Goal: Ask a question: Seek information or help from site administrators or community

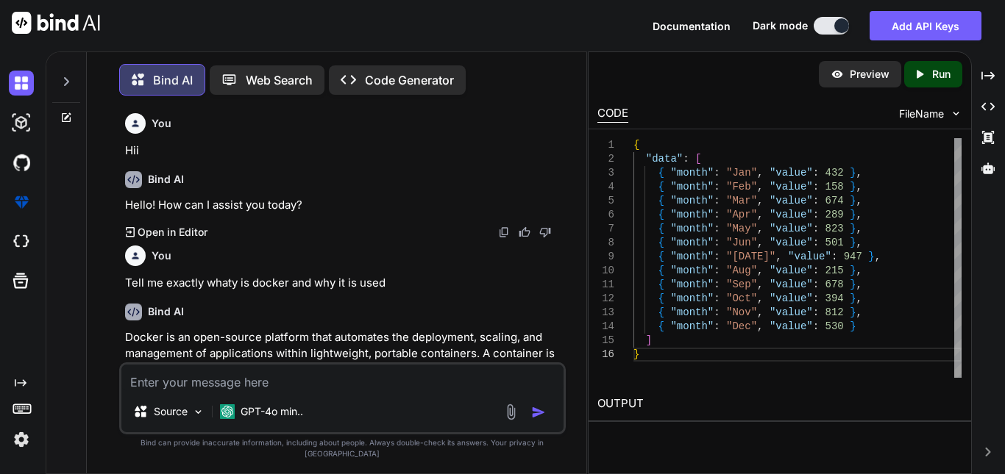
scroll to position [8127, 0]
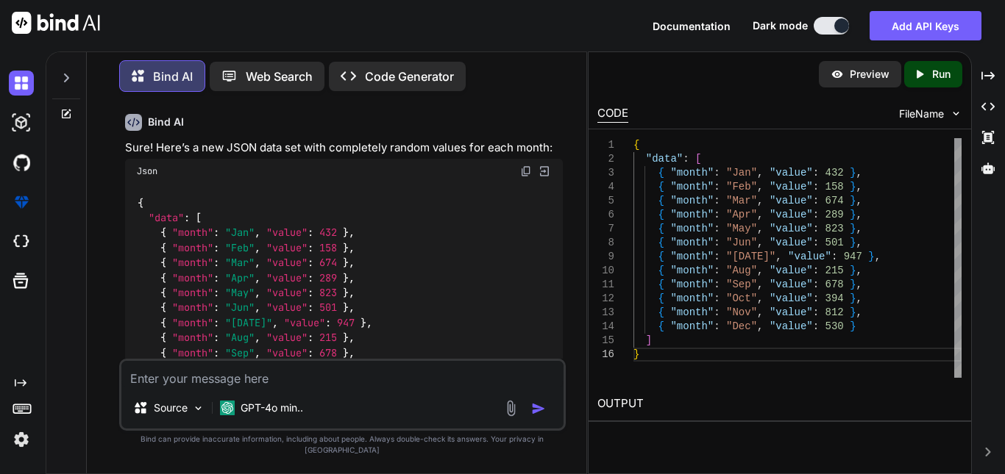
type textarea "W"
type textarea "x"
type textarea "Wh"
type textarea "x"
type textarea "Wha"
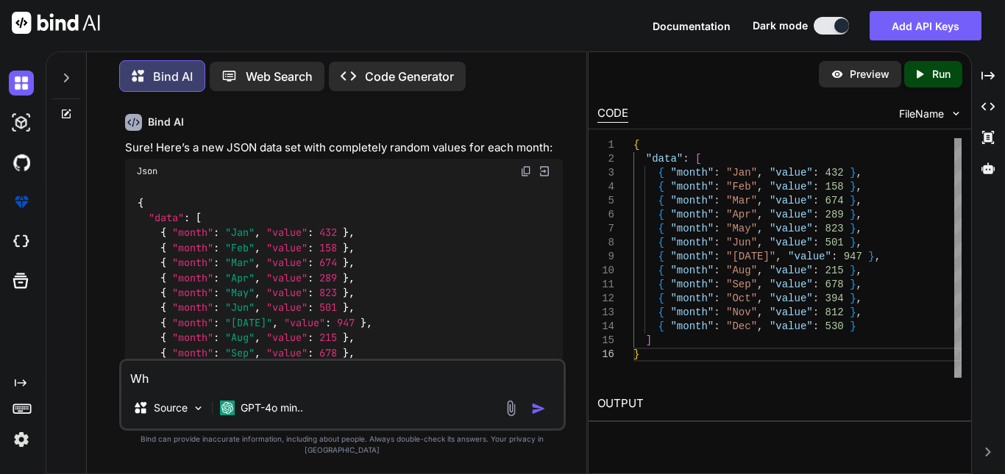
type textarea "x"
type textarea "What"
type textarea "x"
type textarea "What"
type textarea "x"
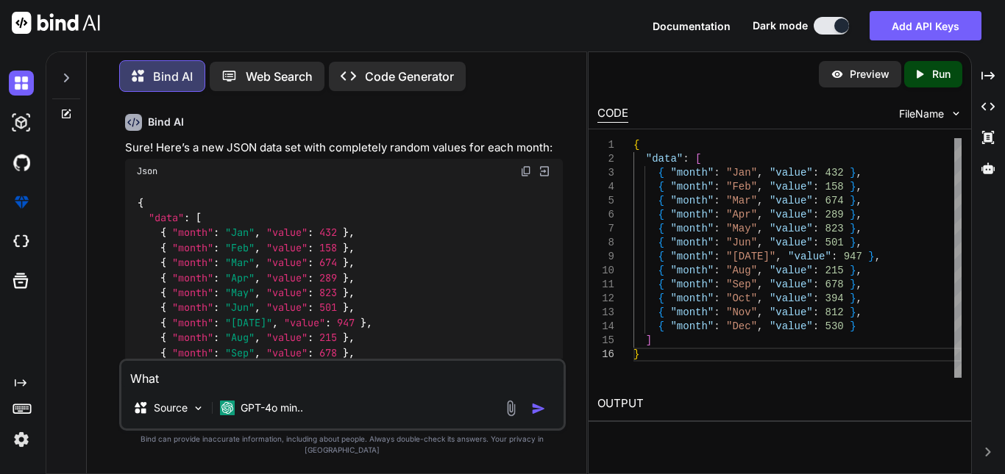
type textarea "What i"
type textarea "x"
type textarea "What is"
type textarea "x"
type textarea "What is."
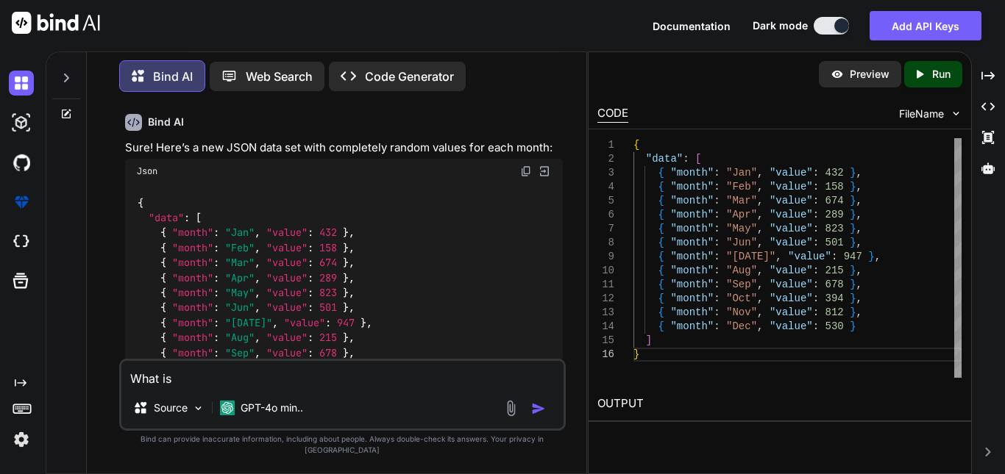
type textarea "x"
type textarea "What is.y"
type textarea "x"
type textarea "What is.ya"
type textarea "x"
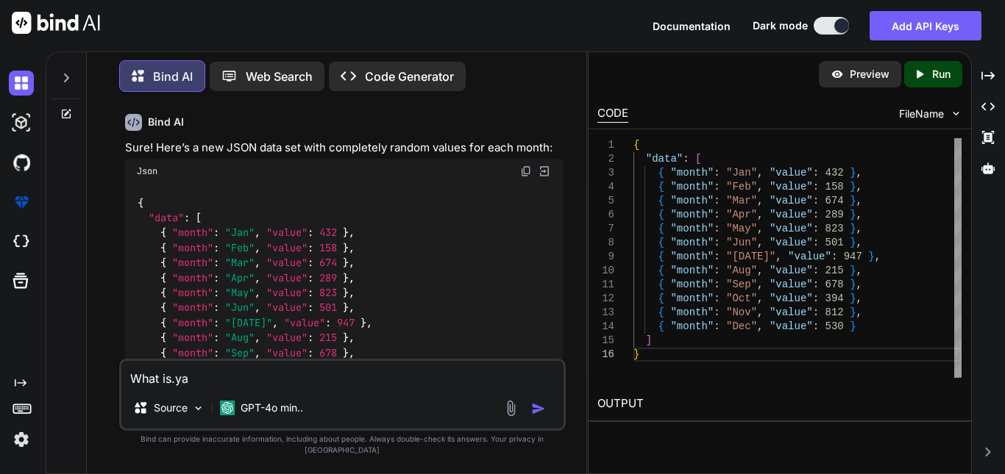
type textarea "What is.yam"
type textarea "x"
type textarea "What is.yaml"
type textarea "x"
type textarea "What is.yaml"
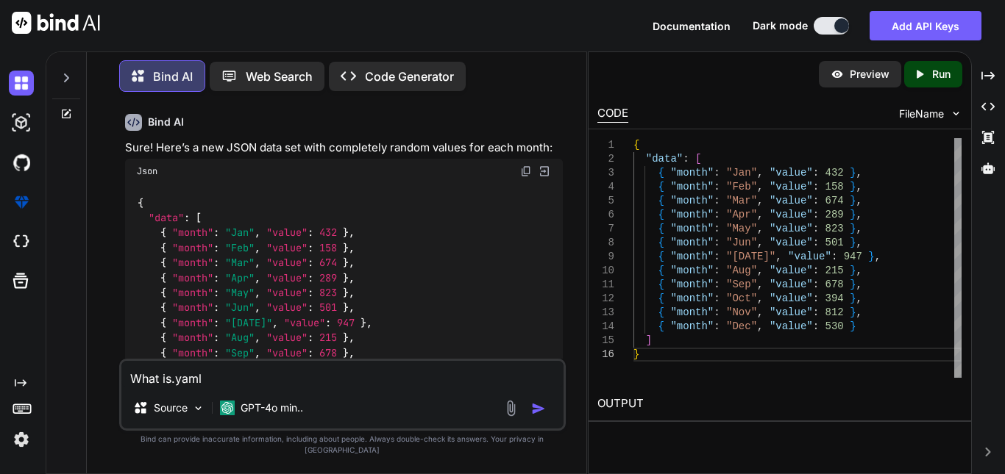
type textarea "x"
type textarea "What is.yaml e"
type textarea "x"
type textarea "What is.yaml ex"
type textarea "x"
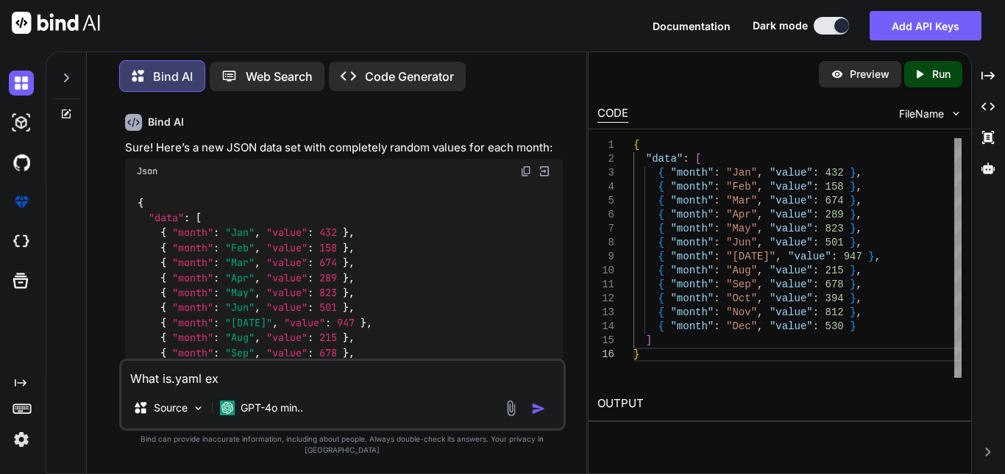
type textarea "What is.yaml ext"
type textarea "x"
type textarea "What is.yaml exte"
type textarea "x"
type textarea "What is.yaml exten"
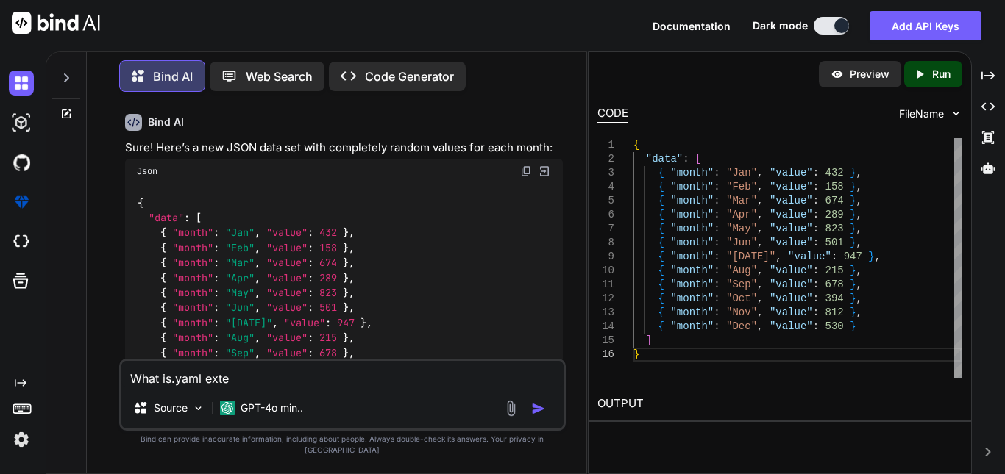
type textarea "x"
type textarea "What is.yaml extens"
type textarea "x"
type textarea "What is.yaml extensi"
type textarea "x"
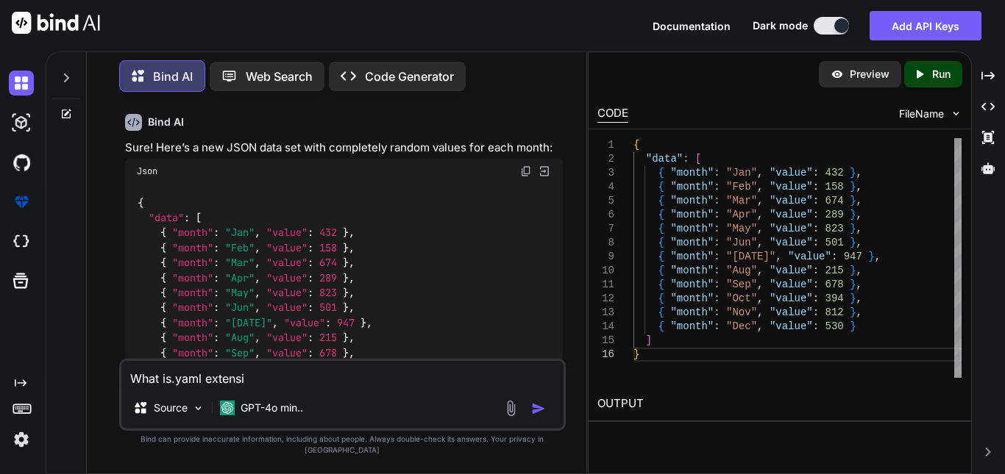
type textarea "What is.yaml extensio"
type textarea "x"
type textarea "What is.yaml extension"
type textarea "x"
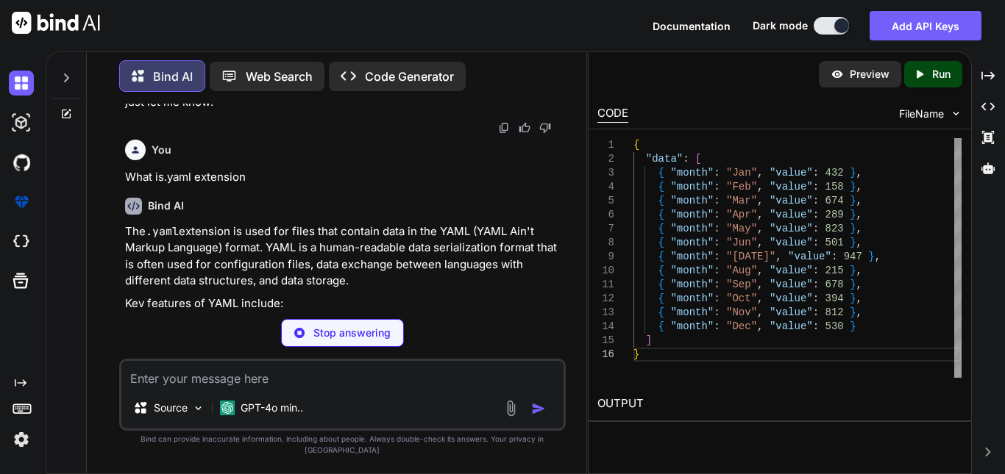
scroll to position [8521, 0]
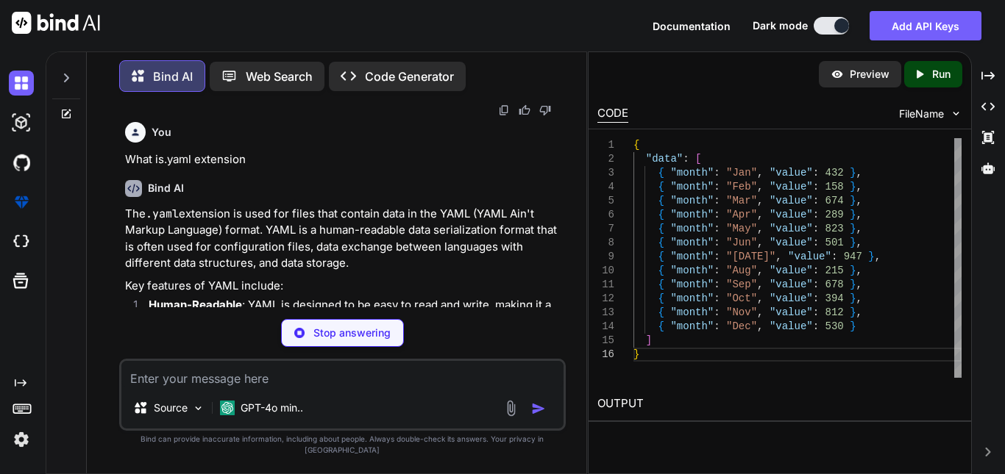
type textarea "x"
type textarea "POSTGRES_PASSWORD: password"
type textarea "x"
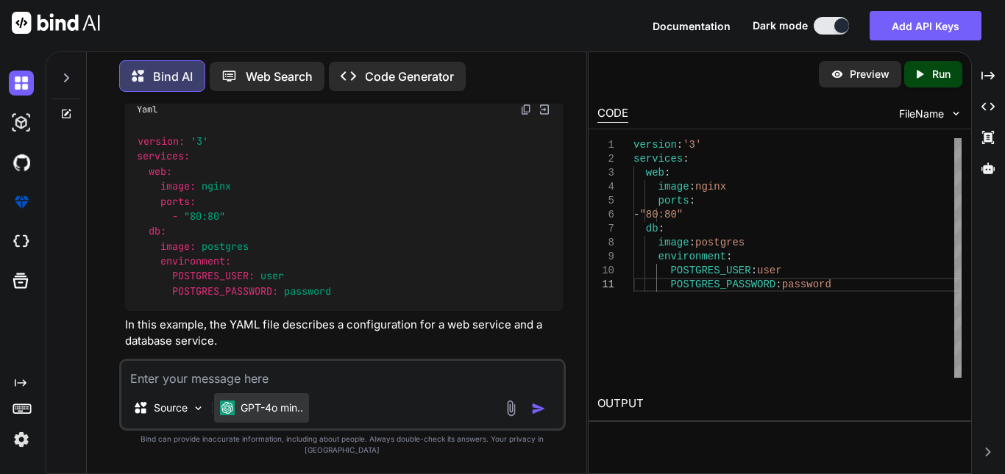
scroll to position [8932, 0]
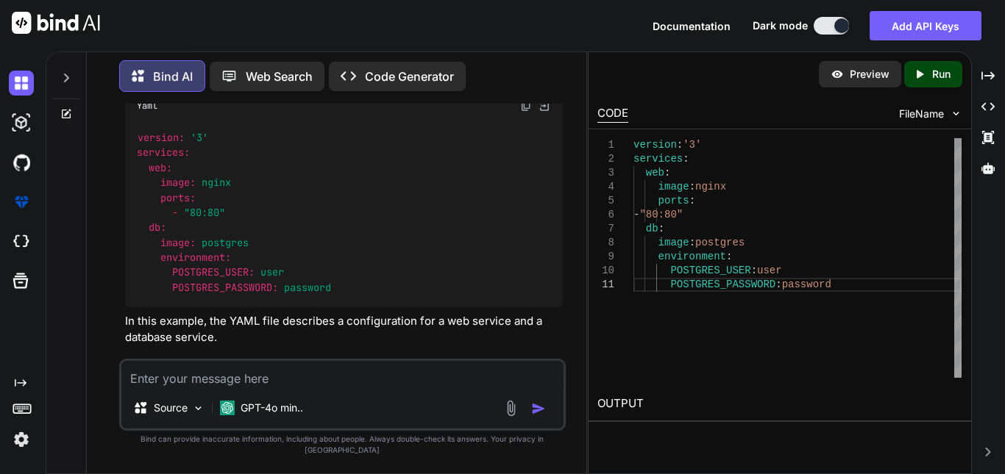
click at [239, 382] on textarea at bounding box center [342, 374] width 442 height 26
type textarea "T"
type textarea "x"
type textarea "Te"
type textarea "x"
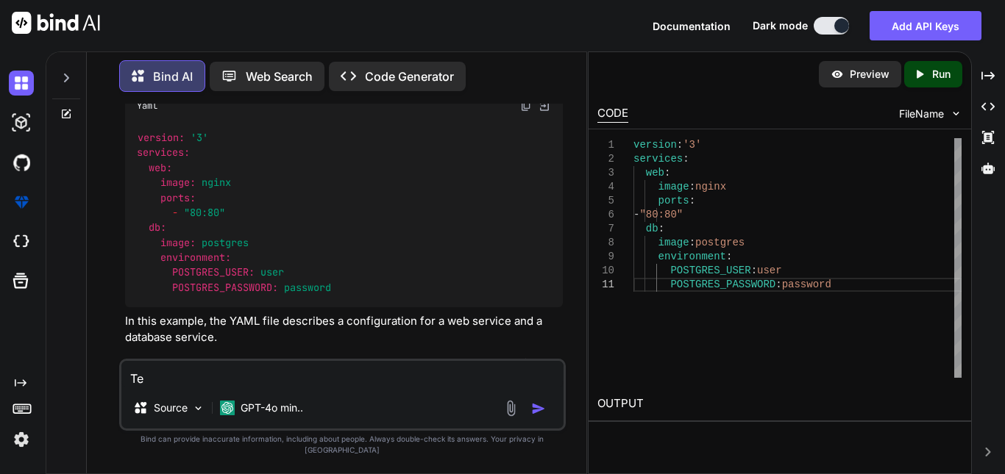
type textarea "Tel"
type textarea "x"
type textarea "Tell"
type textarea "x"
type textarea "Tell"
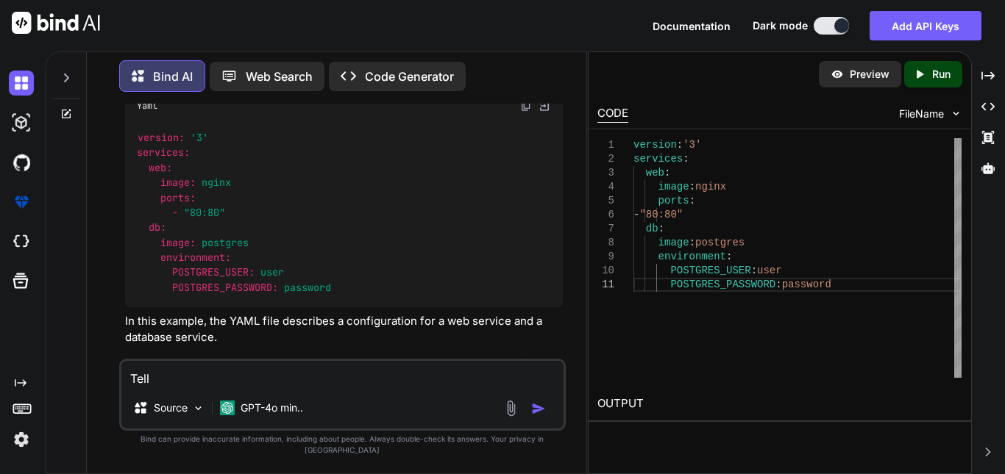
type textarea "x"
type textarea "Tell m"
type textarea "x"
type textarea "Tell me"
type textarea "x"
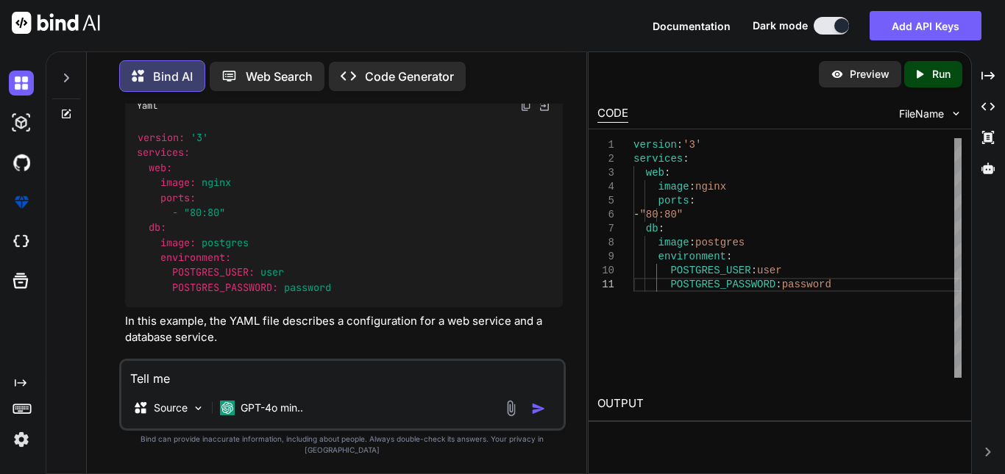
type textarea "Tell me"
type textarea "x"
type textarea "Tell me h"
type textarea "x"
type textarea "Tell me ho"
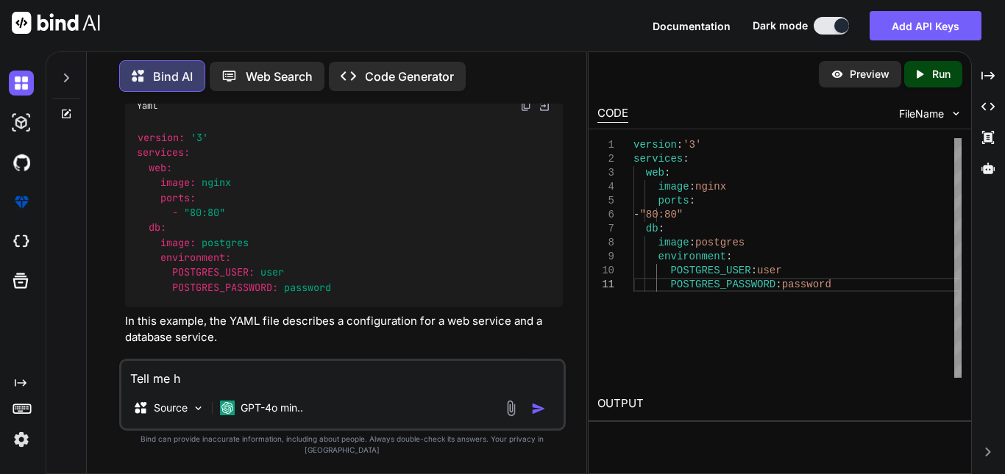
type textarea "x"
type textarea "Tell me how"
type textarea "x"
type textarea "Tell me how"
type textarea "x"
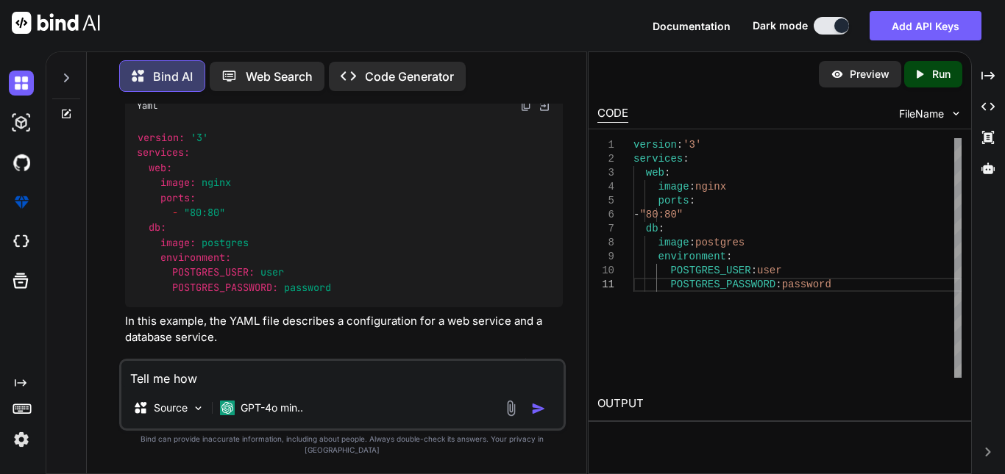
type textarea "Tell me how c"
type textarea "x"
type textarea "Tell me how ca"
type textarea "x"
type textarea "Tell me how can"
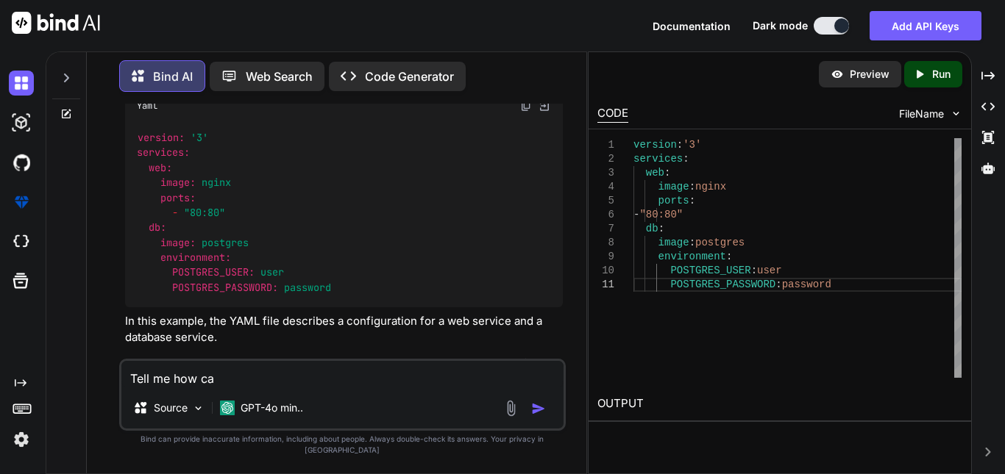
type textarea "x"
type textarea "Tell me how can"
type textarea "x"
type textarea "Tell me how can I"
type textarea "x"
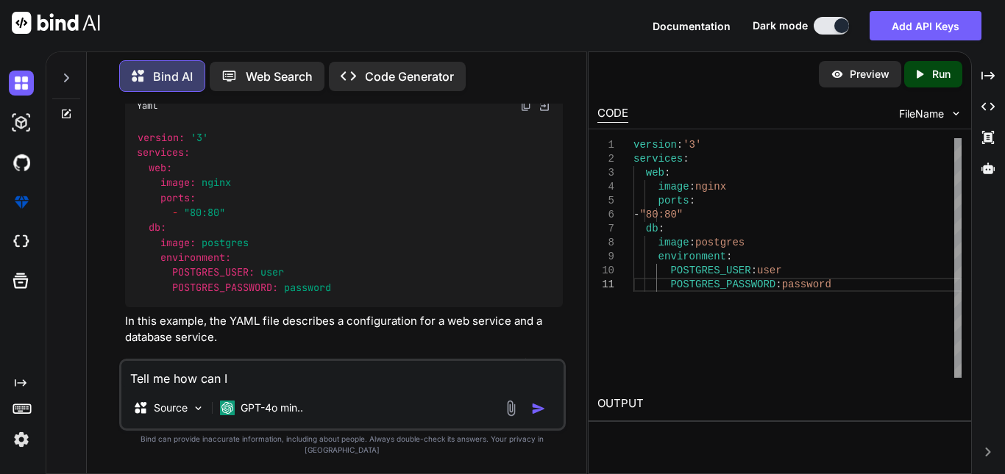
type textarea "Tell me how can I"
type textarea "x"
type textarea "Tell me how can I D"
type textarea "x"
type textarea "Tell me how can I DE"
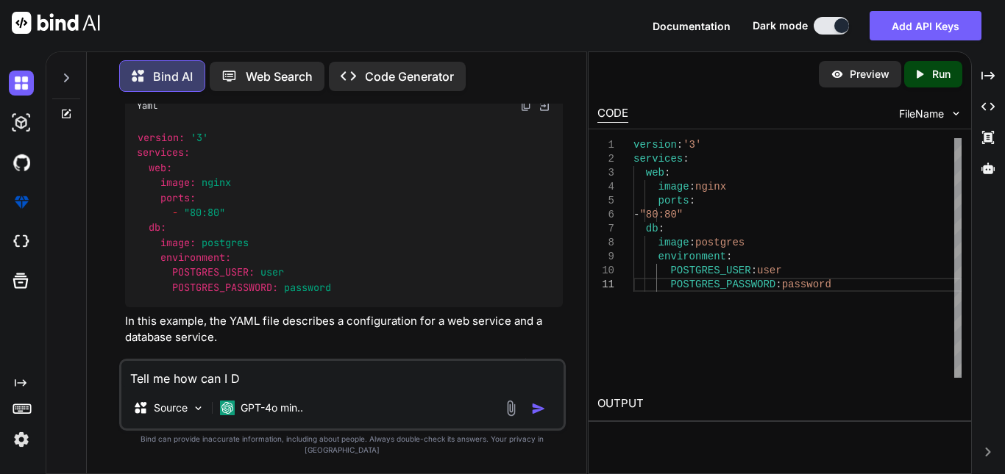
type textarea "x"
type textarea "Tell me how can I DEP"
type textarea "x"
type textarea "Tell me how can I DEPL"
type textarea "x"
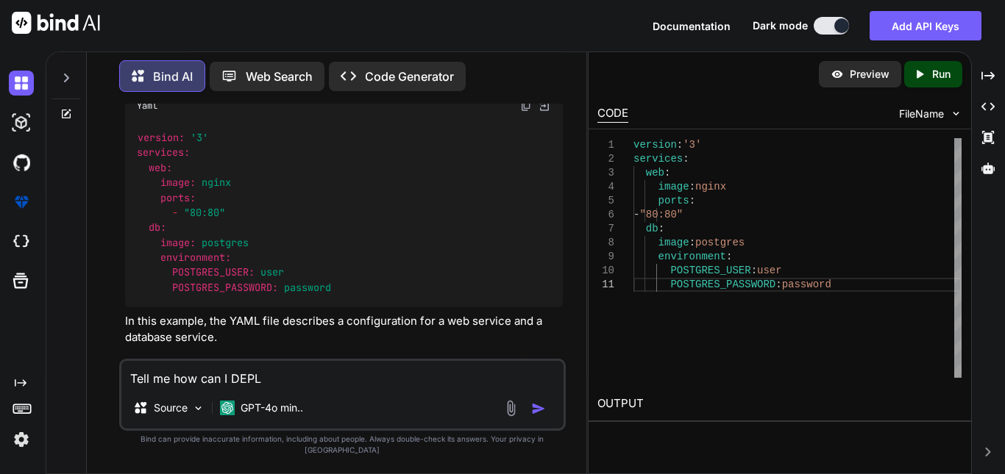
type textarea "Tell me how can I DEPLO"
type textarea "x"
type textarea "Tell me how can I DEPLOY"
type textarea "x"
type textarea "Tell me how can I DEPLOY"
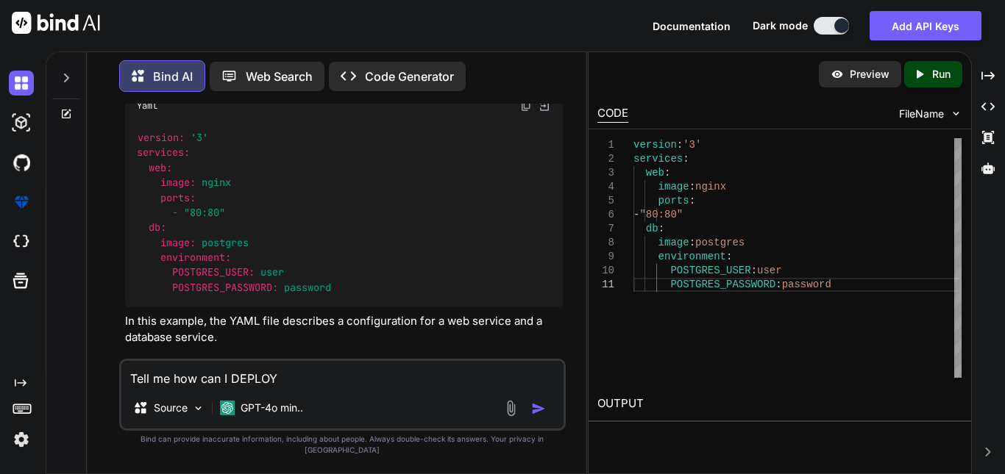
type textarea "x"
type textarea "Tell me how can I DEPLOY A"
type textarea "x"
type textarea "Tell me how can I DEPLOY A"
type textarea "x"
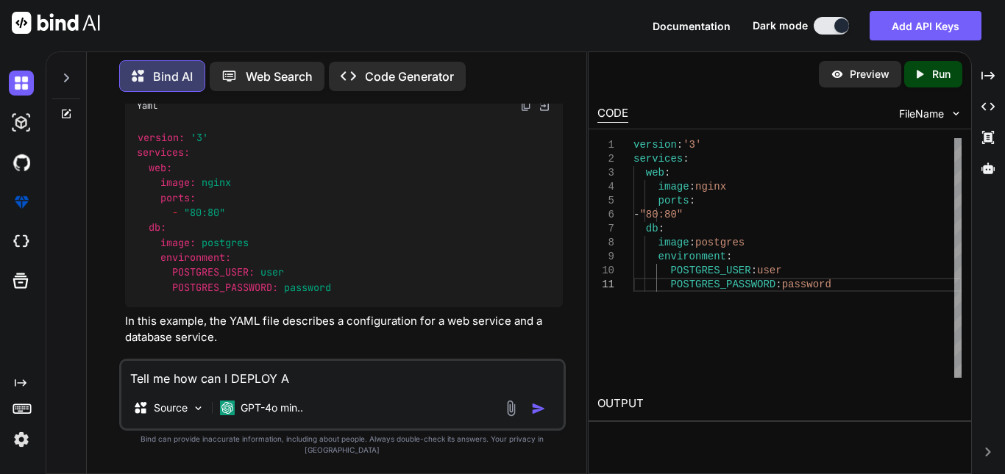
type textarea "Tell me how can I DEPLOY A M"
type textarea "x"
type textarea "Tell me how can I DEPLOY A [GEOGRAPHIC_DATA]"
type textarea "x"
type textarea "Tell me how can I DEPLOY A MON"
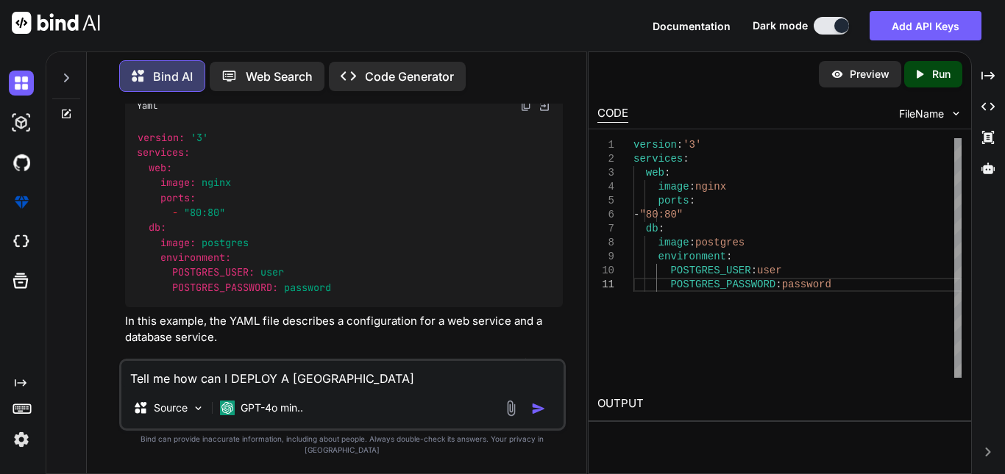
type textarea "x"
type textarea "Tell me how can I DEPLOY A MONO"
type textarea "x"
type textarea "Tell me how can I DEPLOY A MONOR"
type textarea "x"
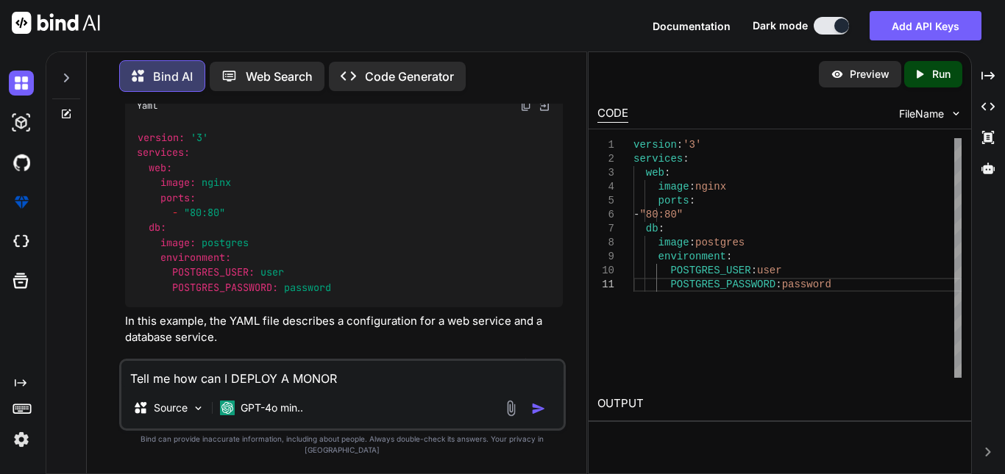
type textarea "Tell me how can I DEPLOY A MONORE"
type textarea "x"
type textarea "Tell me how can I DEPLOY A MONOREP"
type textarea "x"
type textarea "Tell me how can I DEPLOY A MONOREPO"
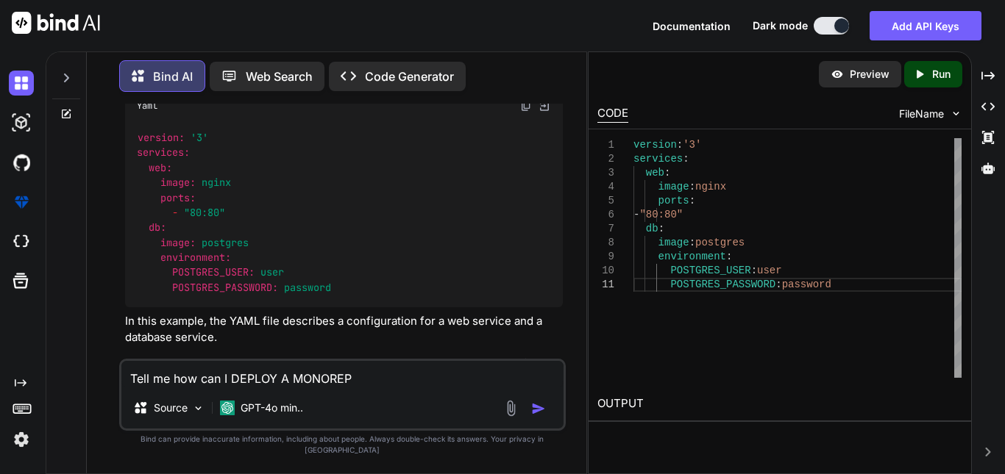
type textarea "x"
type textarea "Tell me how can I DEPLOY A MONOREPO"
type textarea "x"
type textarea "Tell me how can I DEPLOY A MONOREPO U"
type textarea "x"
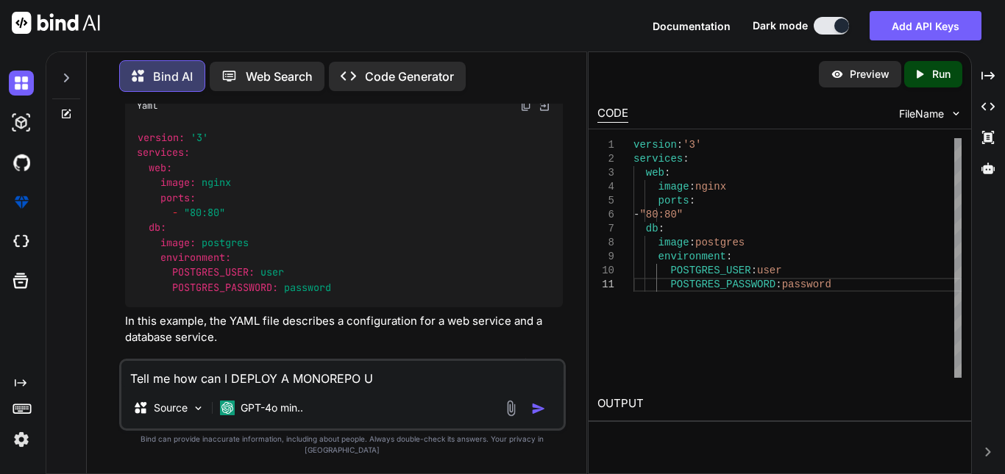
type textarea "Tell me how can I DEPLOY A MONOREPO US"
type textarea "x"
type textarea "Tell me how can I DEPLOY A MONOREPO USI"
type textarea "x"
type textarea "Tell me how can I DEPLOY A MONOREPO USIN"
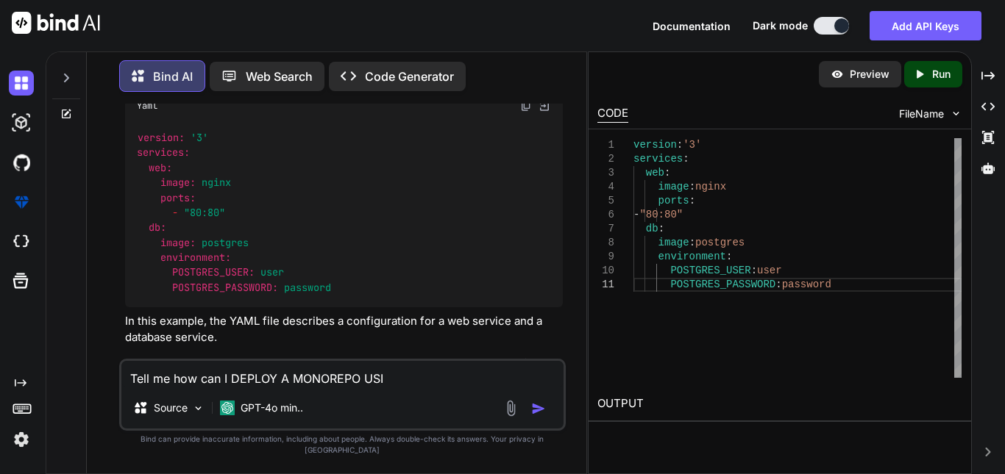
type textarea "x"
type textarea "Tell me how can I DEPLOY A MONOREPO USING"
type textarea "x"
type textarea "Tell me how can I DEPLOY A MONOREPO USING"
type textarea "x"
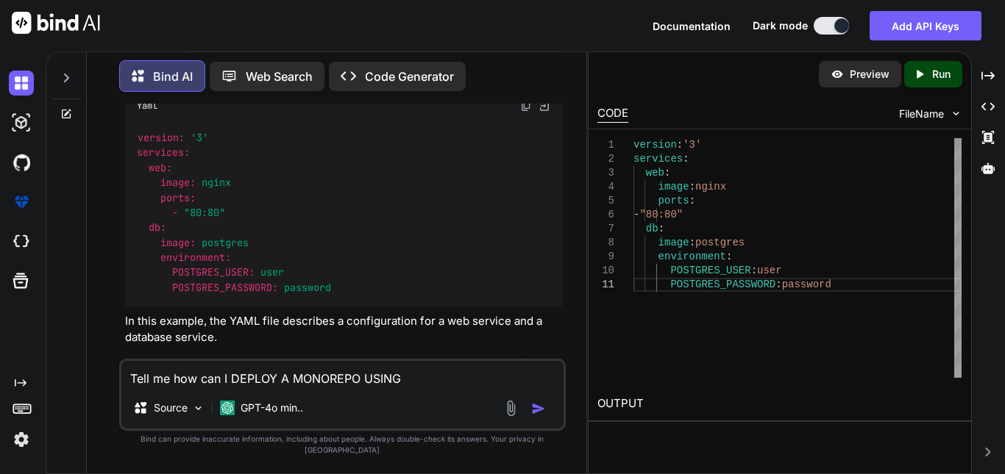
type textarea "Tell me how can I DEPLOY A MONOREPO USING A"
type textarea "x"
type textarea "Tell me how can I DEPLOY A MONOREPO USING A"
type textarea "x"
type textarea "Tell me how can I DEPLOY A MONOREPO USING A C"
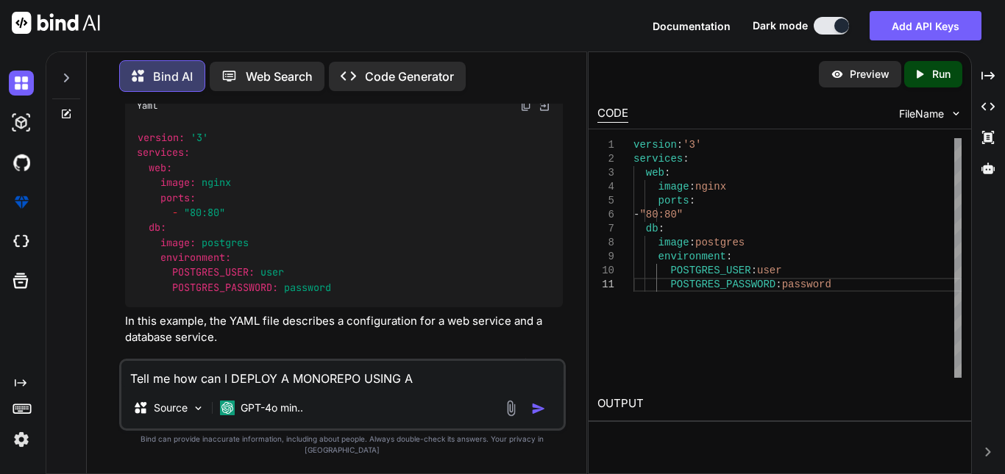
type textarea "x"
type textarea "Tell me how can I DEPLOY A MONOREPO USING A CI"
type textarea "x"
type textarea "Tell me how can I DEPLOY A MONOREPO USING A CI/"
type textarea "x"
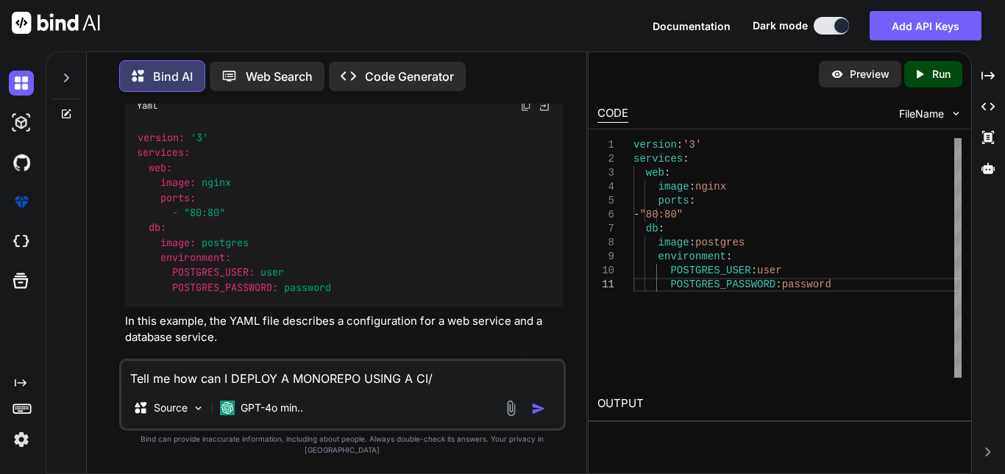
type textarea "Tell me how can I DEPLOY A MONOREPO USING A CI/C"
type textarea "x"
type textarea "Tell me how can I DEPLOY A MONOREPO USING A CI/CD"
type textarea "x"
type textarea "Tell me how can I DEPLOY A MONOREPO USING A CI/CD"
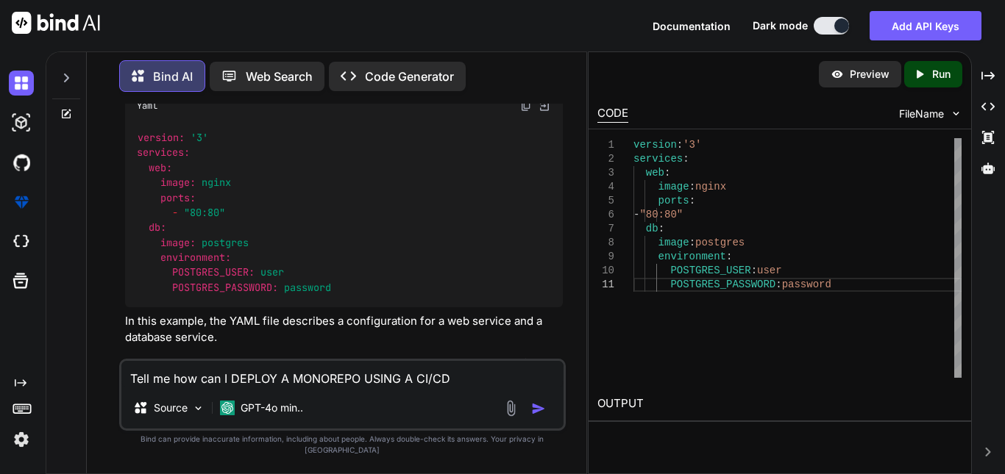
type textarea "x"
type textarea "Tell me how can I DEPLOY A MONOREPO USING A CI/CD P"
type textarea "x"
type textarea "Tell me how can I DEPLOY A MONOREPO USING A CI/CD PI"
type textarea "x"
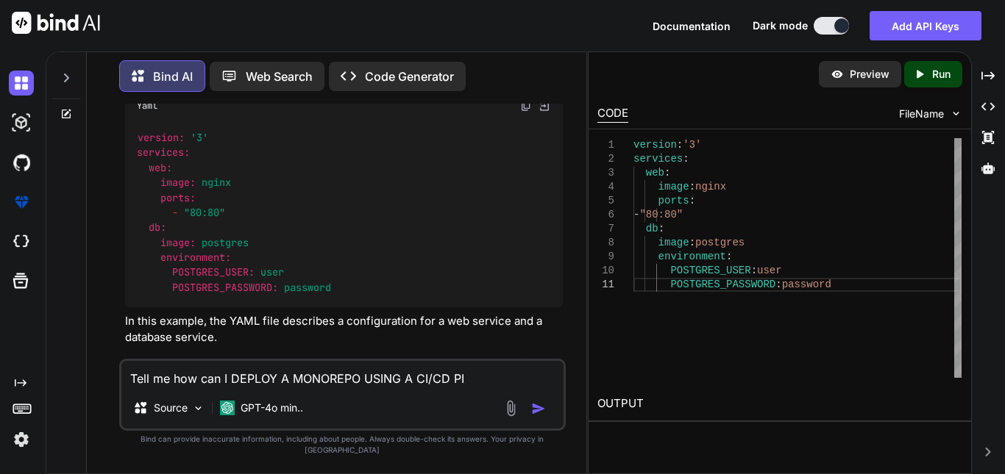
type textarea "Tell me how can I DEPLOY A MONOREPO USING A CI/CD PIP"
type textarea "x"
type textarea "Tell me how can I DEPLOY A MONOREPO USING A CI/CD PIPE"
type textarea "x"
type textarea "Tell me how can I DEPLOY A MONOREPO USING A CI/CD PIPEL"
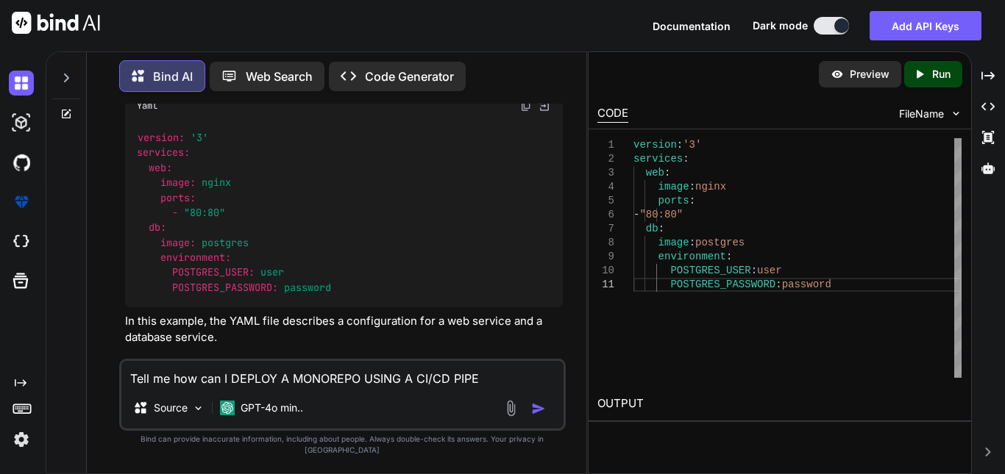
type textarea "x"
type textarea "Tell me how can I DEPLOY A MONOREPO USING A CI/CD PIPELI"
type textarea "x"
type textarea "Tell me how can I DEPLOY A MONOREPO USING A CI/CD PIPELIN"
type textarea "x"
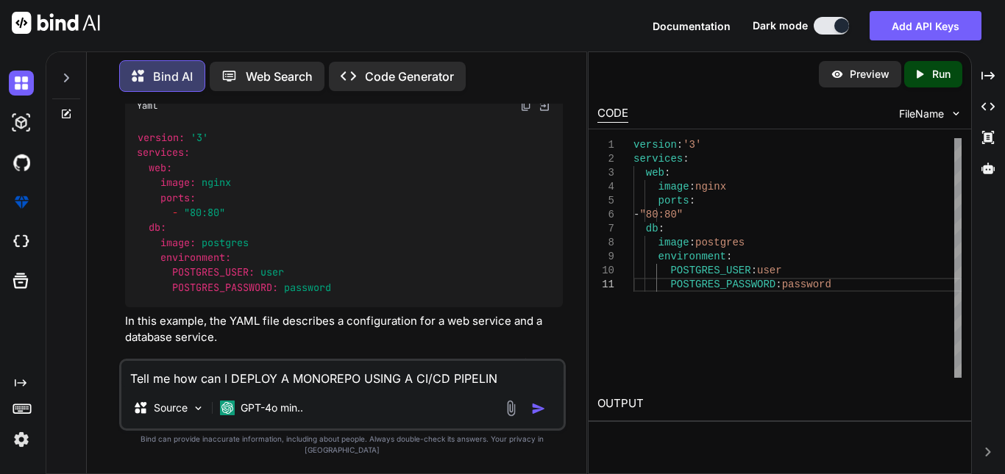
type textarea "Tell me how can I DEPLOY A MONOREPO USING A CI/CD PIPELINE"
type textarea "x"
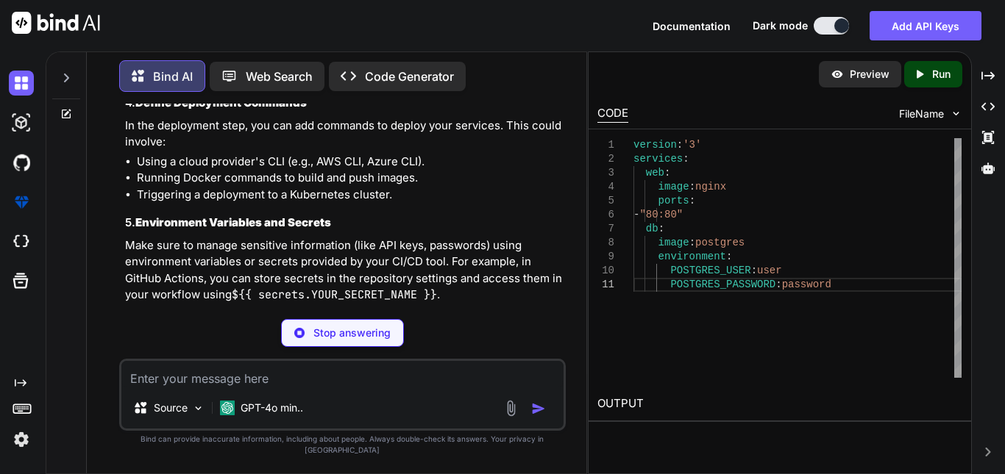
scroll to position [10501, 0]
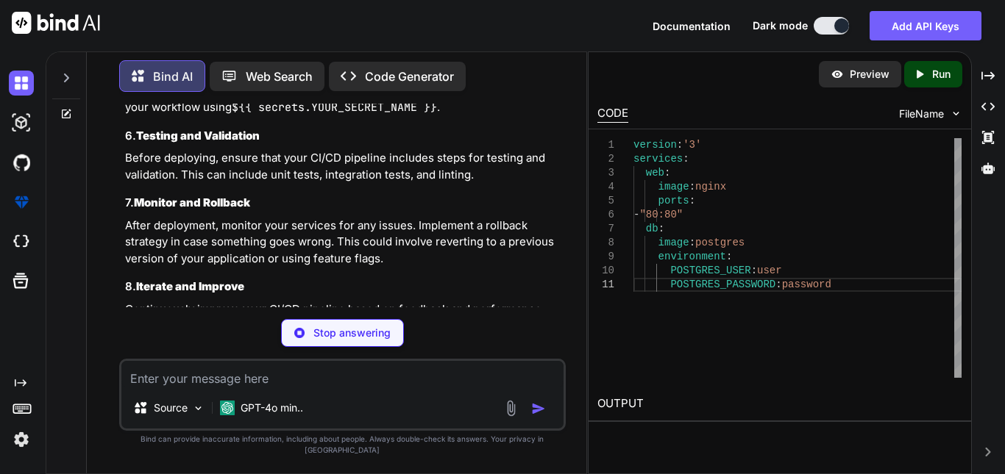
type textarea "x"
type textarea "/service-a /service-b /shared-library /package.json /README.md"
type textarea "x"
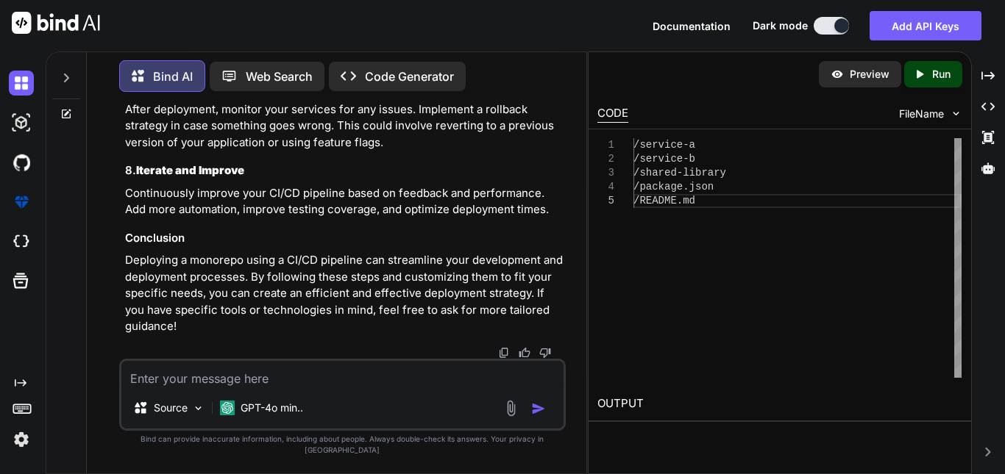
click at [269, 379] on textarea at bounding box center [342, 374] width 442 height 26
type textarea "i"
type textarea "x"
type textarea "i"
type textarea "x"
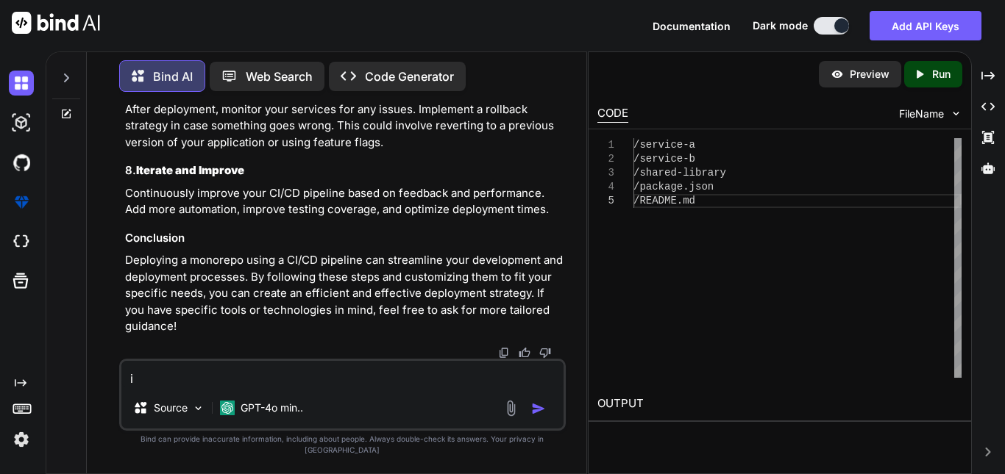
type textarea "i W"
type textarea "x"
type textarea "i [GEOGRAPHIC_DATA]"
type textarea "x"
type textarea "i WAN"
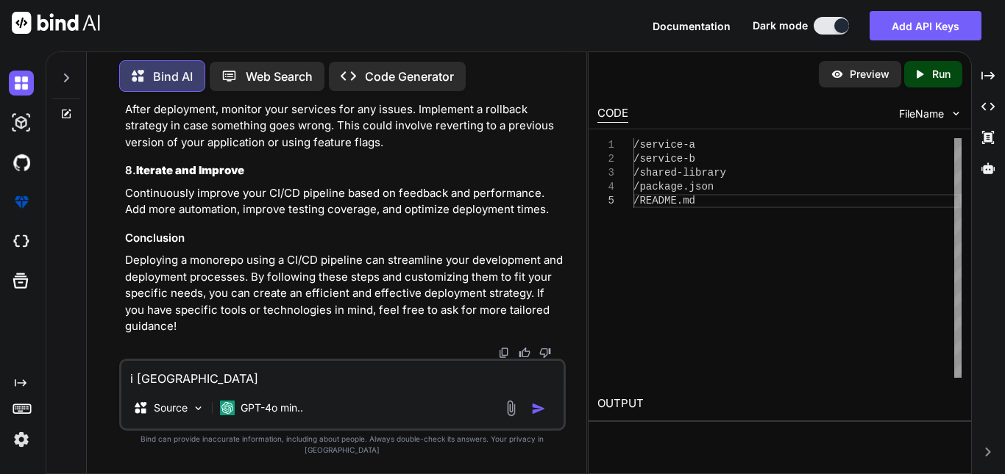
type textarea "x"
type textarea "i WANT"
type textarea "x"
type textarea "i WANT"
type textarea "x"
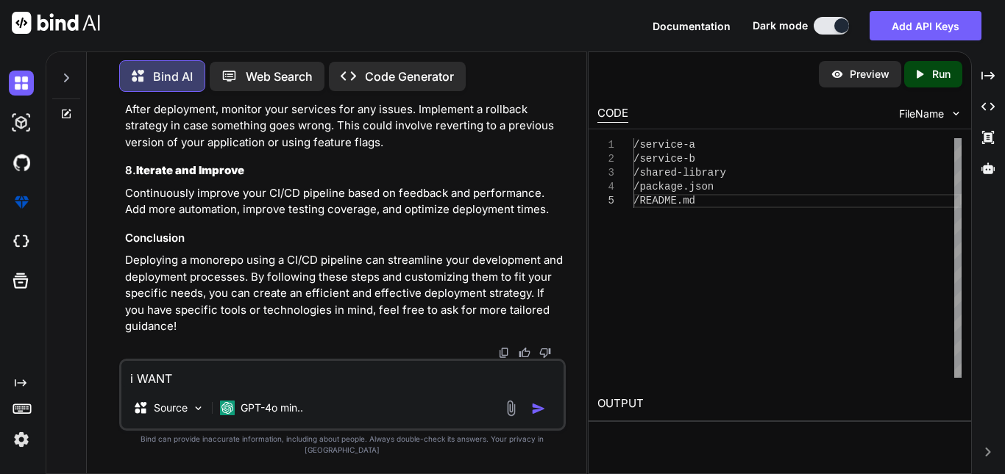
type textarea "i WANT T"
type textarea "x"
type textarea "i WANT TO"
type textarea "x"
type textarea "i WANT TO"
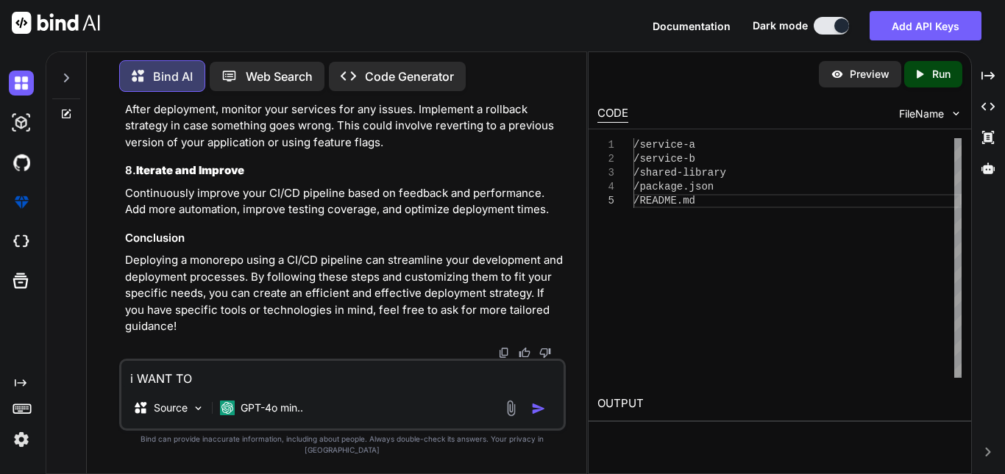
type textarea "x"
type textarea "i WANT TO"
type textarea "x"
type textarea "i WANT T"
type textarea "x"
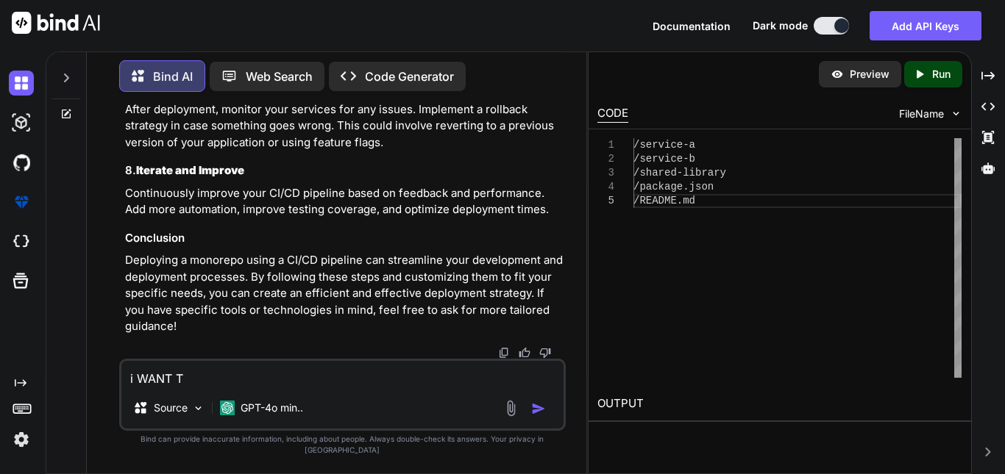
type textarea "i WANT"
type textarea "x"
type textarea "i WANT"
type textarea "x"
type textarea "i WAN"
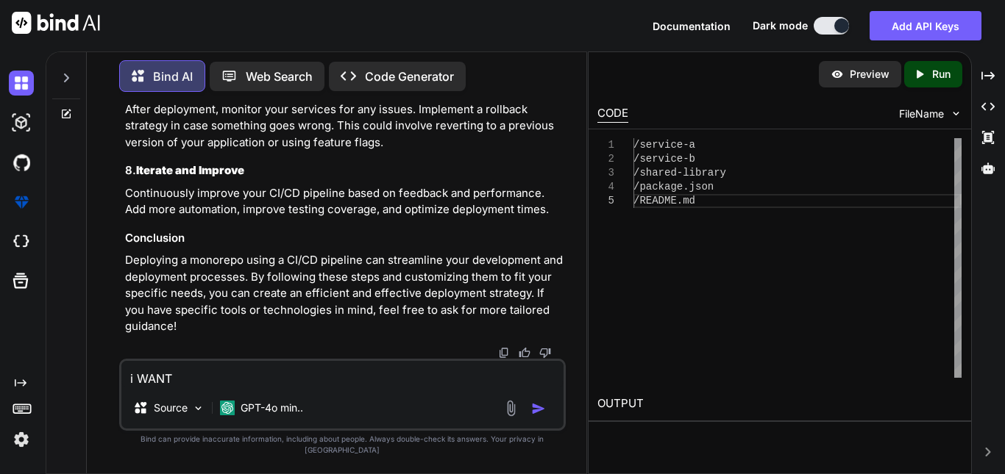
type textarea "x"
type textarea "i [GEOGRAPHIC_DATA]"
type textarea "x"
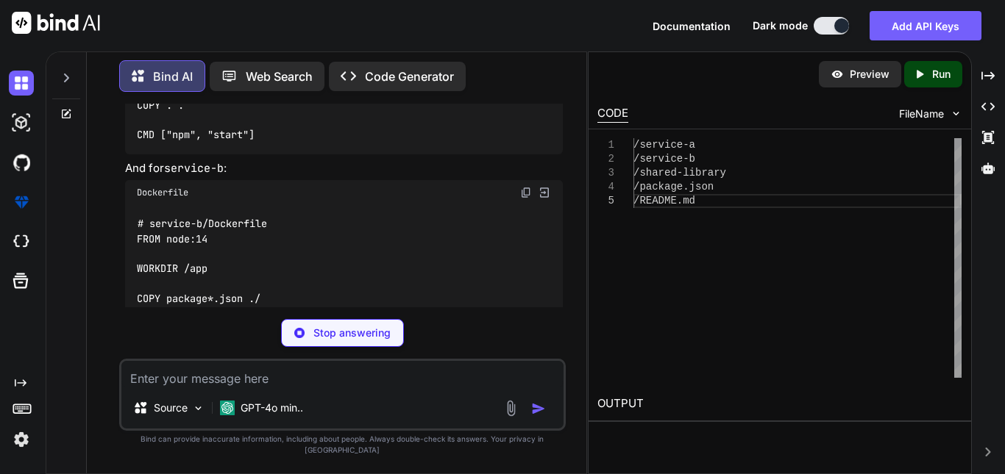
scroll to position [11715, 0]
